Goal: Use online tool/utility: Utilize a website feature to perform a specific function

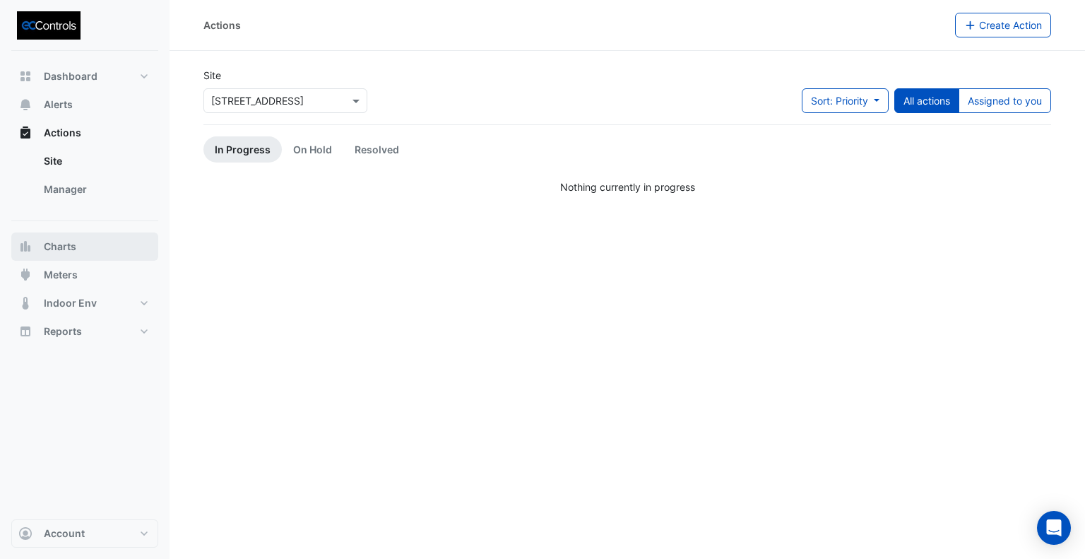
drag, startPoint x: 52, startPoint y: 246, endPoint x: 201, endPoint y: 179, distance: 163.5
click at [52, 245] on span "Charts" at bounding box center [60, 247] width 33 height 14
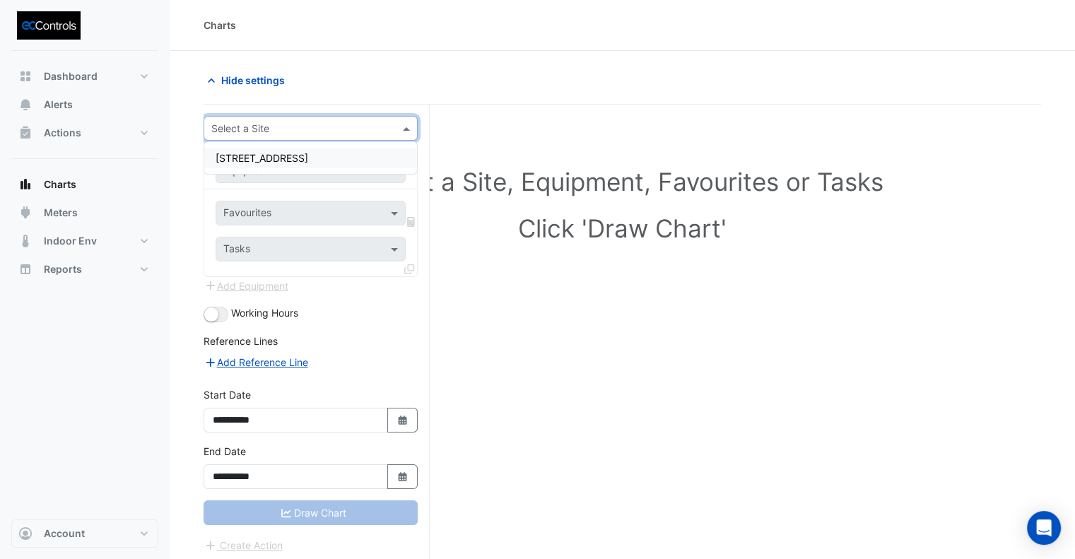
click at [302, 128] on input "text" at bounding box center [296, 129] width 170 height 15
click at [277, 156] on span "[STREET_ADDRESS]" at bounding box center [262, 158] width 93 height 12
click at [271, 172] on input "text" at bounding box center [296, 171] width 146 height 15
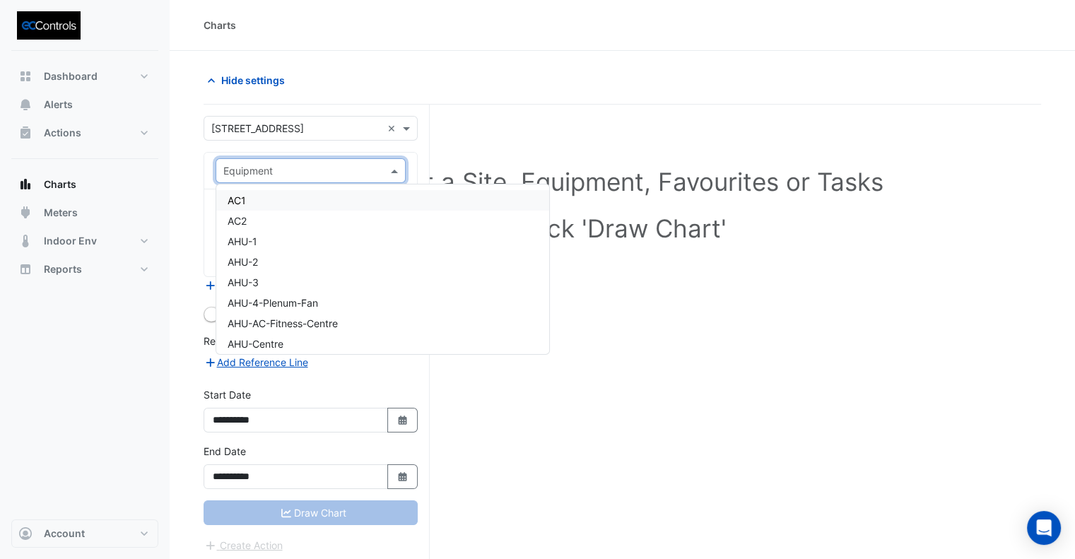
click at [240, 176] on input "text" at bounding box center [296, 171] width 146 height 15
click at [254, 174] on input "text" at bounding box center [296, 171] width 146 height 15
type input "***"
click at [283, 302] on span "AHU-Centre" at bounding box center [256, 303] width 56 height 12
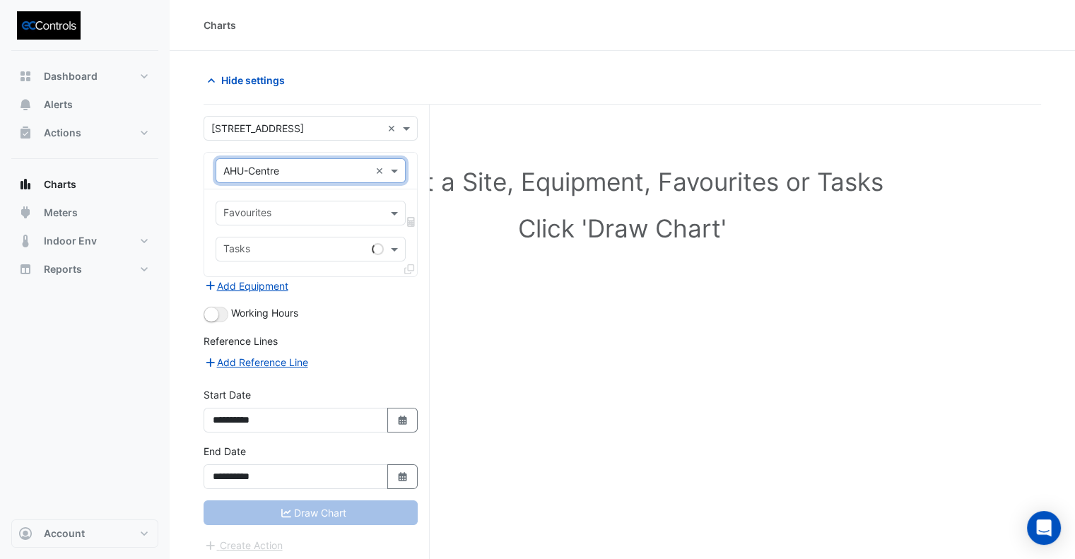
click at [265, 210] on input "text" at bounding box center [302, 214] width 158 height 15
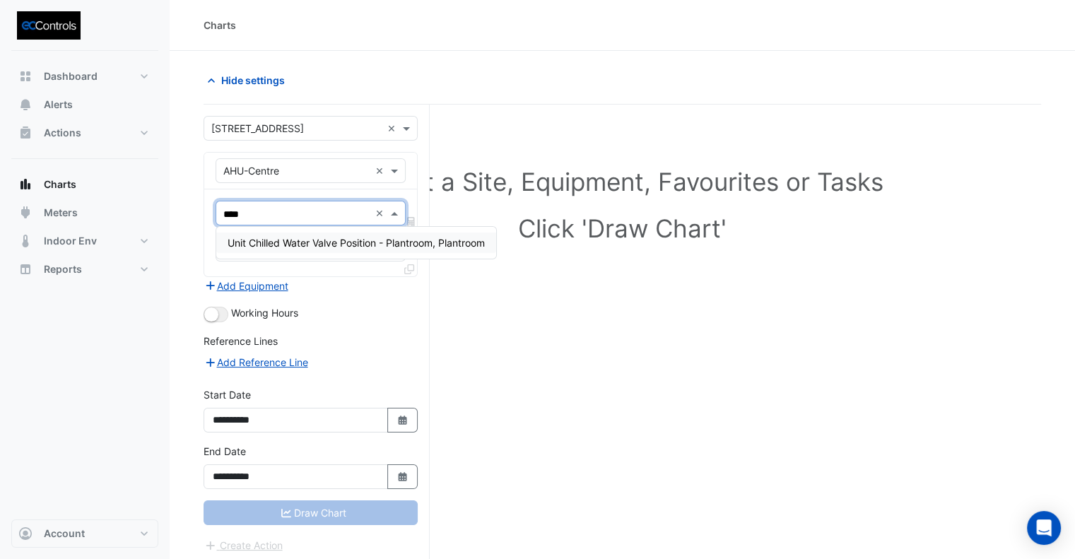
type input "*****"
click at [276, 238] on span "Unit Chilled Water Valve Position - Plantroom, Plantroom" at bounding box center [356, 243] width 257 height 12
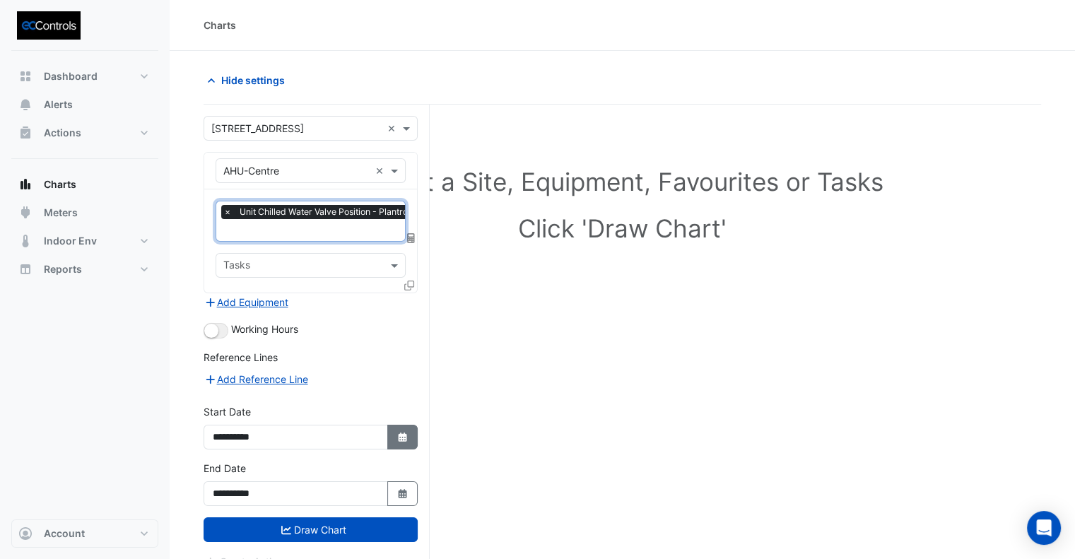
click at [398, 441] on button "Select Date" at bounding box center [402, 437] width 31 height 25
select select "*"
select select "****"
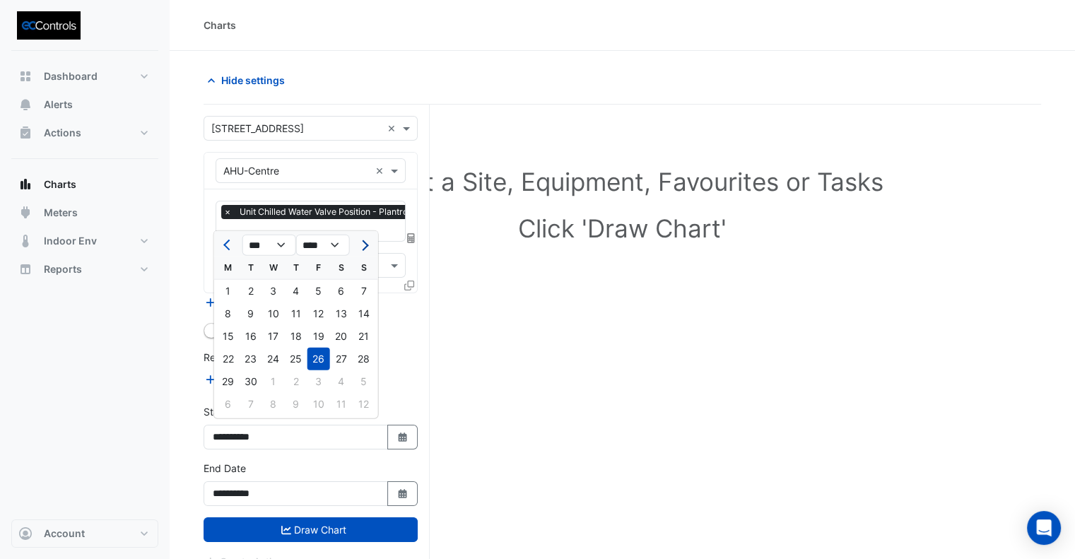
click at [367, 247] on button "Next month" at bounding box center [363, 245] width 17 height 23
select select "**"
click at [271, 291] on div "1" at bounding box center [273, 291] width 23 height 23
type input "**********"
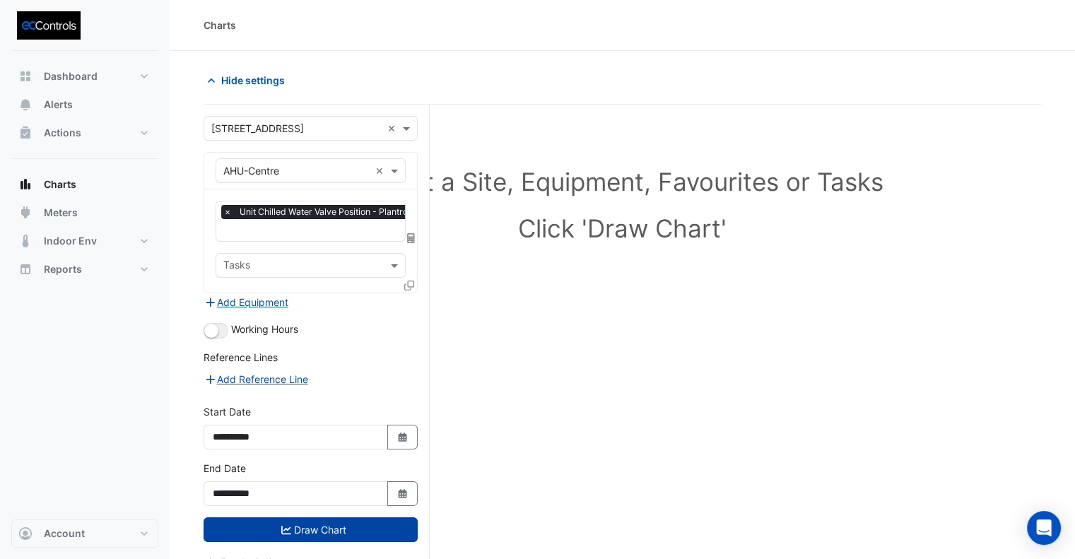
click at [295, 523] on button "Draw Chart" at bounding box center [310, 529] width 214 height 25
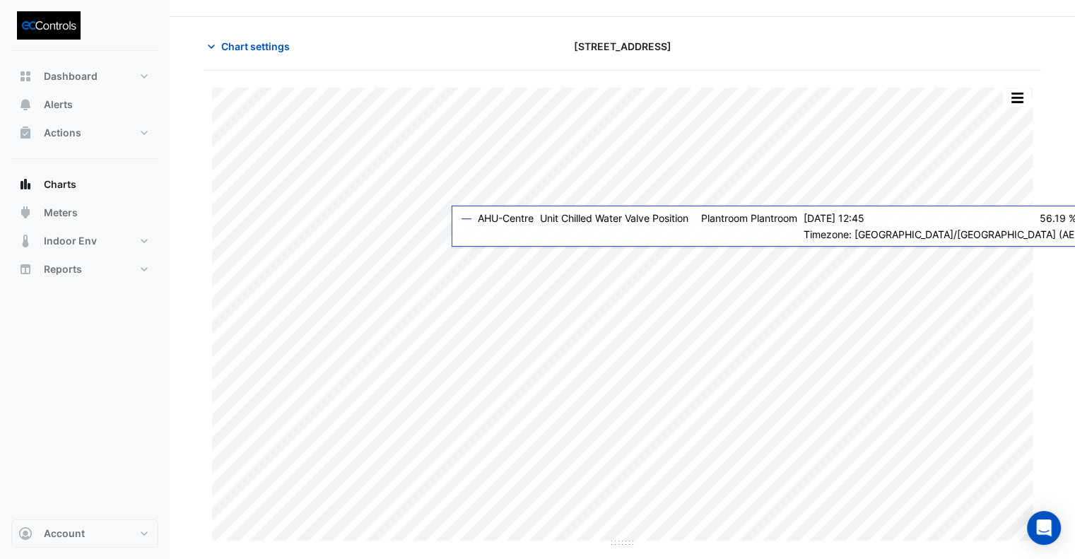
scroll to position [53, 0]
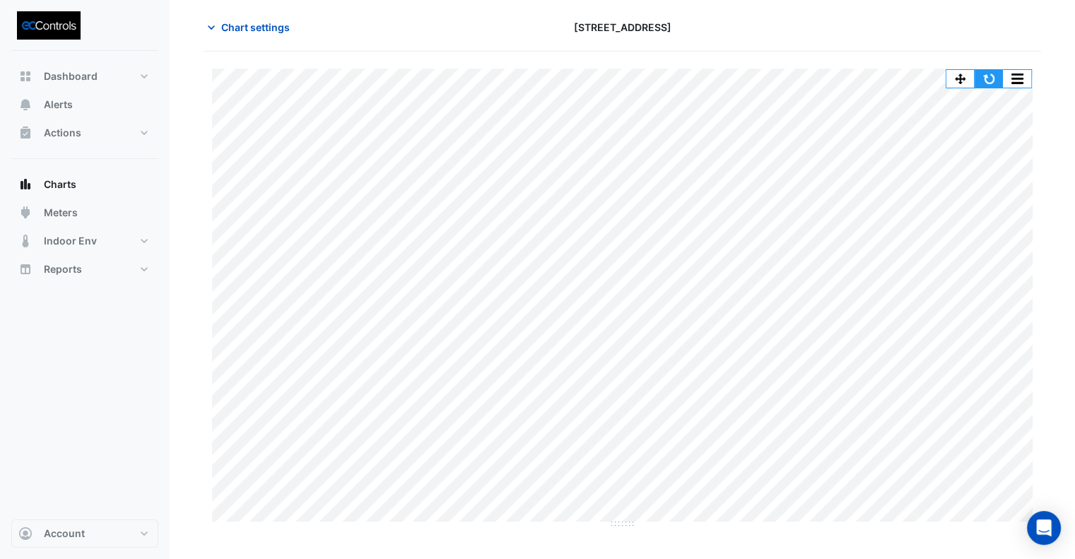
click at [997, 76] on button "button" at bounding box center [988, 79] width 28 height 18
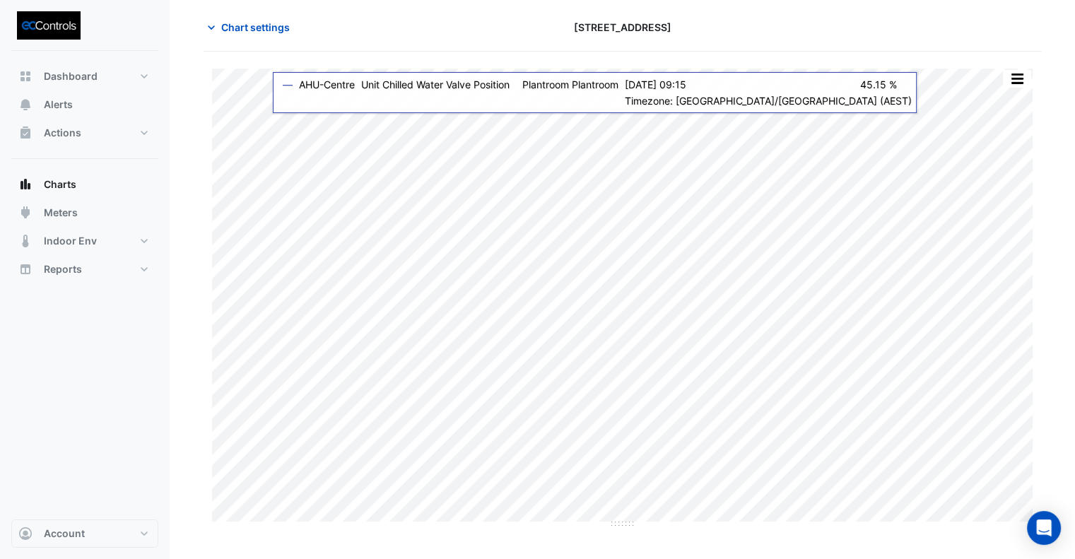
scroll to position [0, 0]
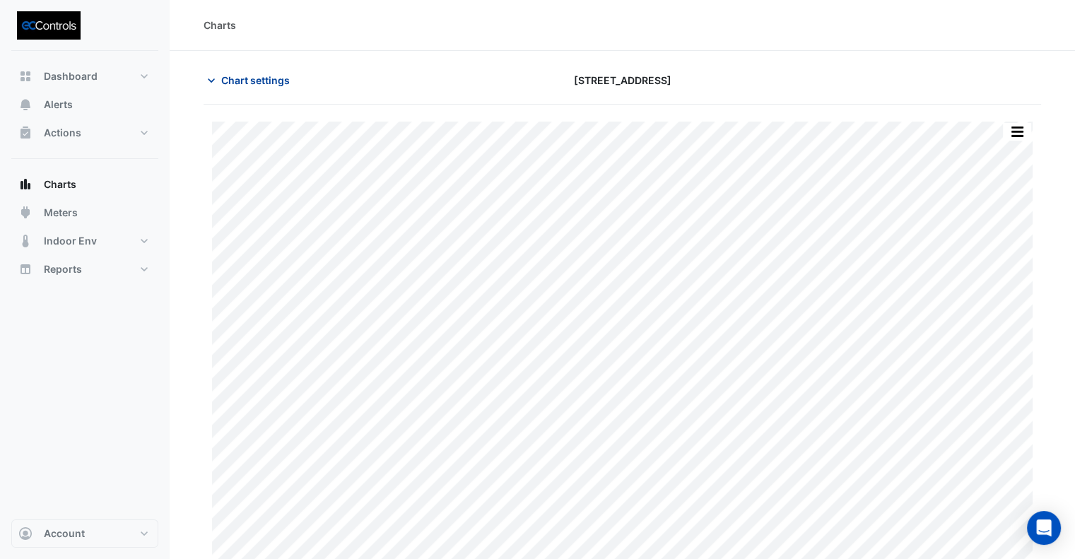
click at [261, 73] on span "Chart settings" at bounding box center [255, 80] width 69 height 15
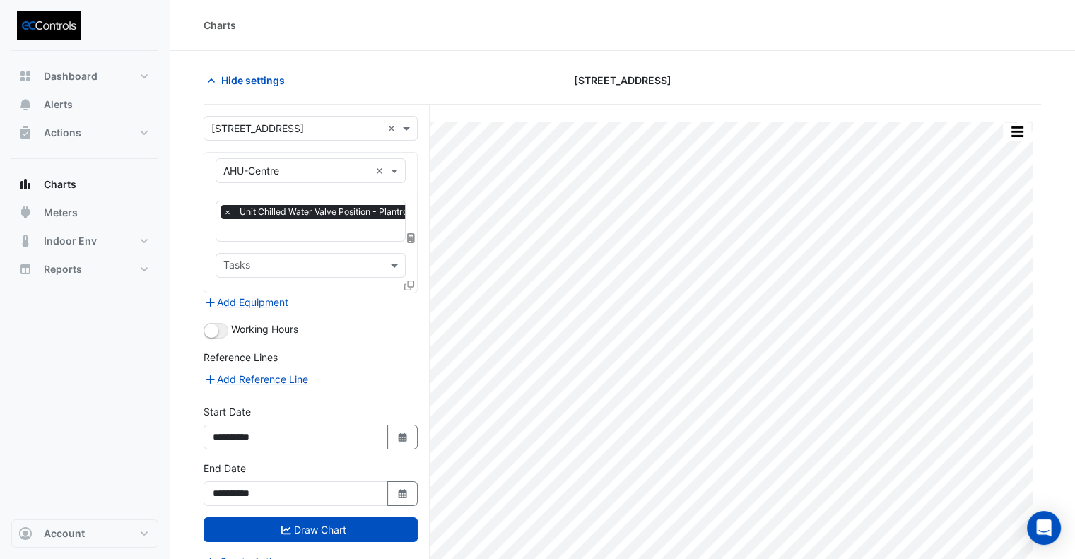
click at [230, 212] on span "×" at bounding box center [227, 212] width 13 height 14
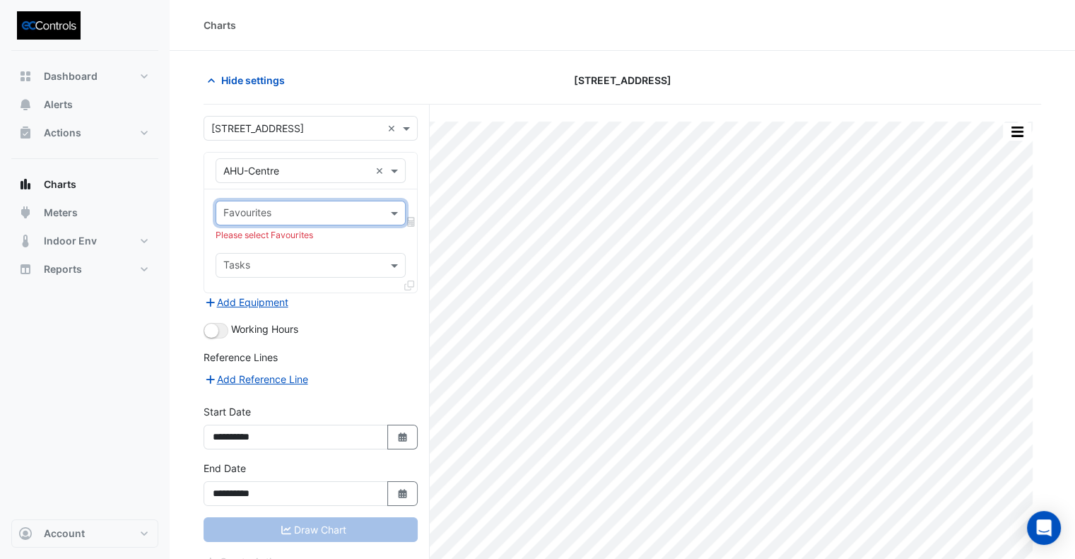
click at [232, 218] on input "text" at bounding box center [302, 214] width 158 height 15
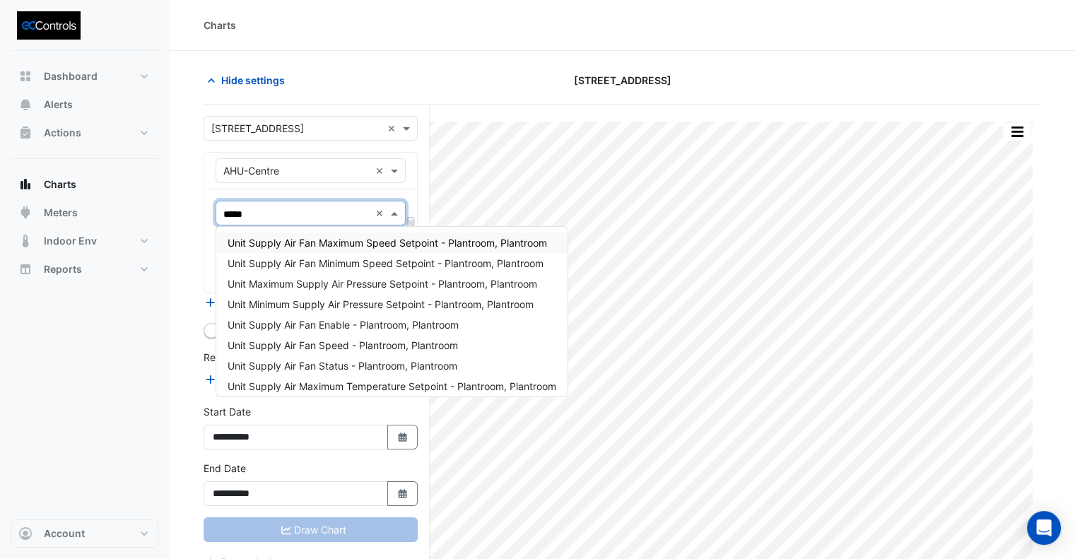
type input "******"
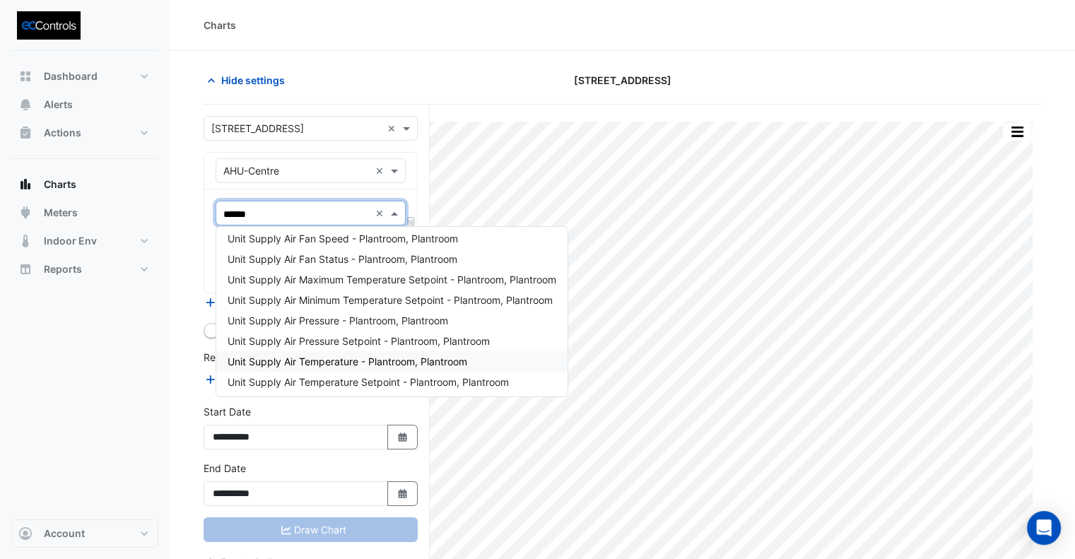
scroll to position [107, 0]
click at [350, 382] on span "Unit Supply Air Temperature Setpoint - Plantroom, Plantroom" at bounding box center [368, 381] width 281 height 12
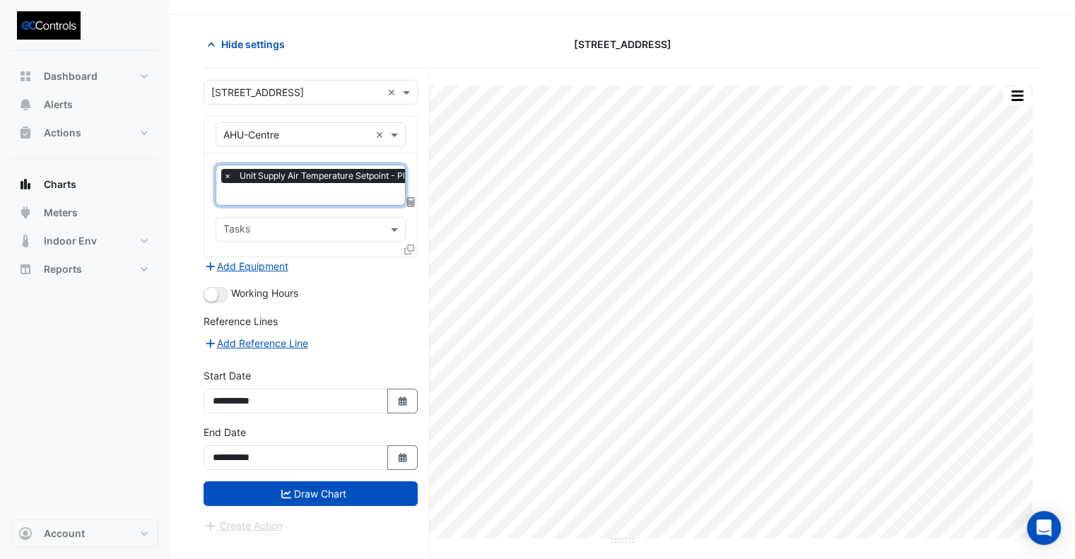
scroll to position [53, 0]
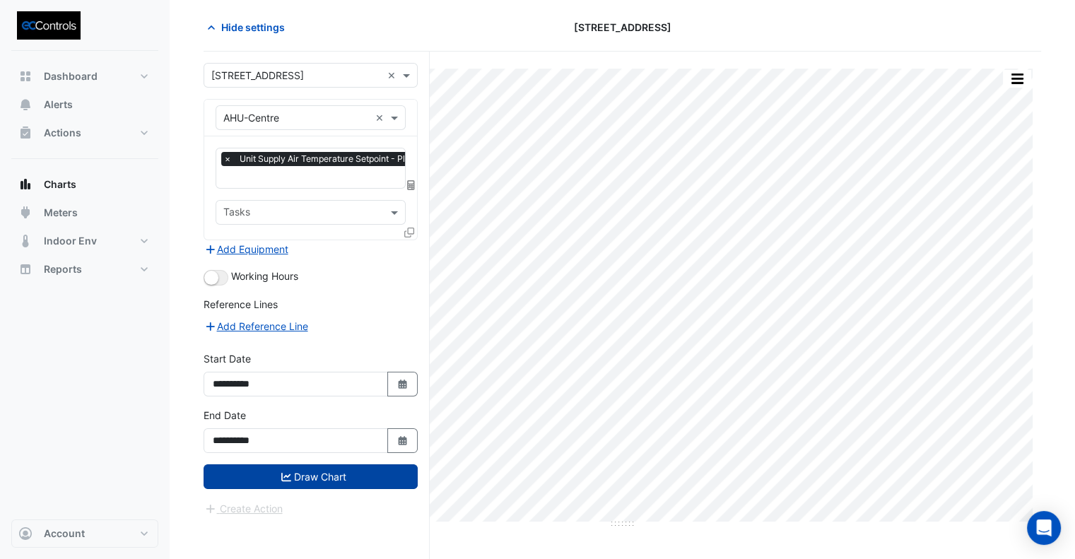
click at [331, 472] on button "Draw Chart" at bounding box center [310, 476] width 214 height 25
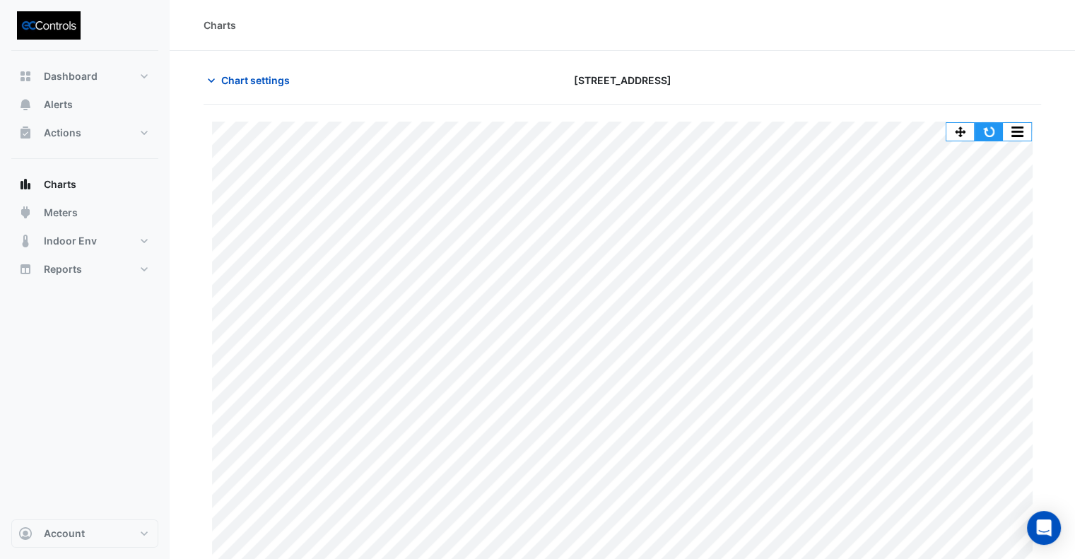
click at [988, 128] on button "button" at bounding box center [988, 132] width 28 height 18
